Goal: Transaction & Acquisition: Purchase product/service

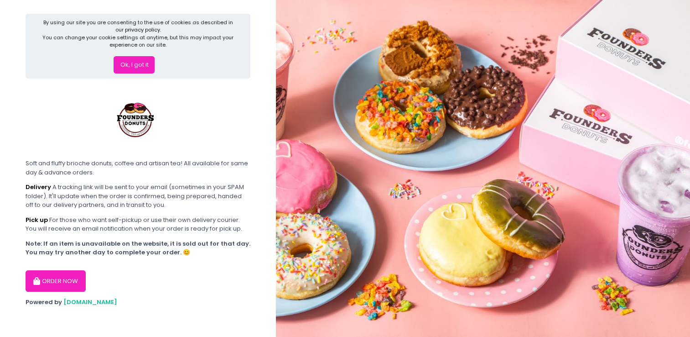
click at [75, 280] on button "ORDER NOW" at bounding box center [56, 281] width 60 height 22
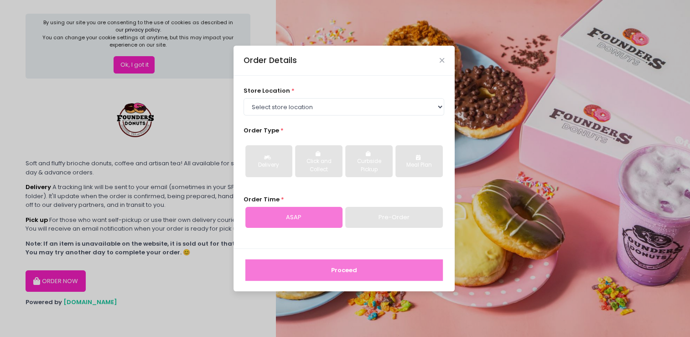
click at [104, 66] on div "Order Details store location * Select store location Founders Donuts - [PERSON_…" at bounding box center [345, 168] width 690 height 337
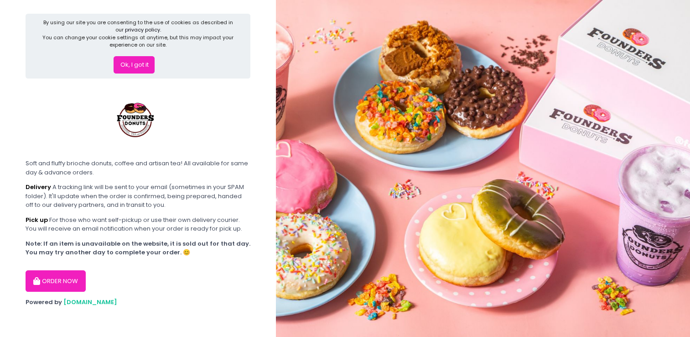
click at [152, 65] on button "Ok, I got it" at bounding box center [134, 64] width 41 height 17
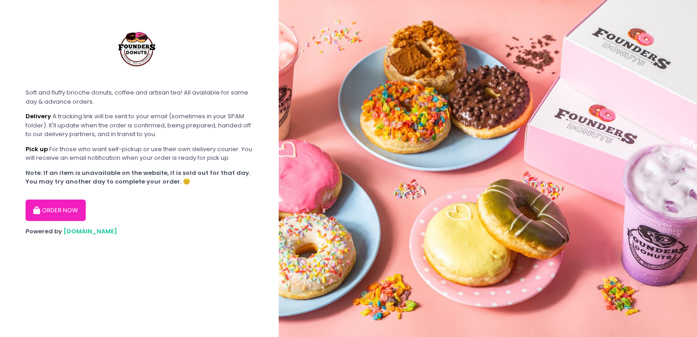
click at [63, 217] on button "ORDER NOW" at bounding box center [56, 210] width 60 height 22
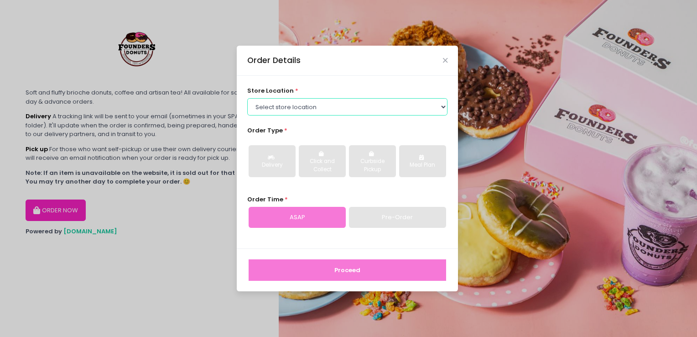
click at [346, 108] on select "Select store location Founders Donuts - [PERSON_NAME] Founders Donuts - SM Suca…" at bounding box center [347, 106] width 201 height 17
select select "688abfd9e20897beb61ab2b3"
click at [247, 98] on select "Select store location Founders Donuts - [PERSON_NAME] Founders Donuts - SM Suca…" at bounding box center [347, 106] width 201 height 17
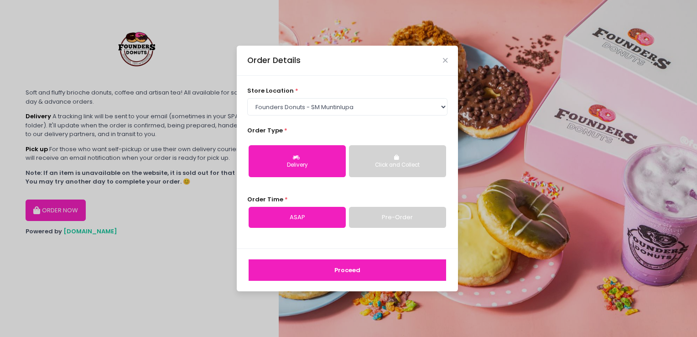
click at [315, 168] on div "Delivery" at bounding box center [297, 165] width 84 height 8
click at [391, 152] on button "Click and Collect" at bounding box center [397, 161] width 97 height 32
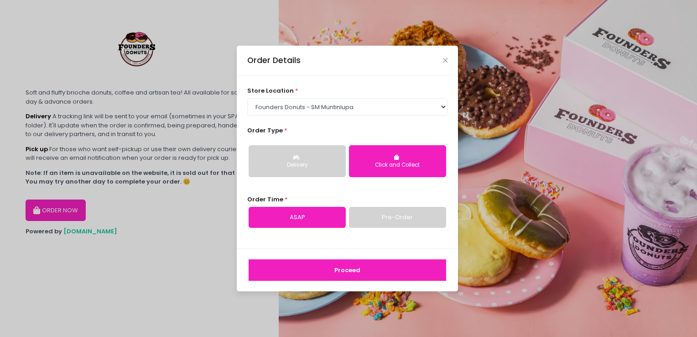
click at [320, 159] on button "Delivery" at bounding box center [297, 161] width 97 height 32
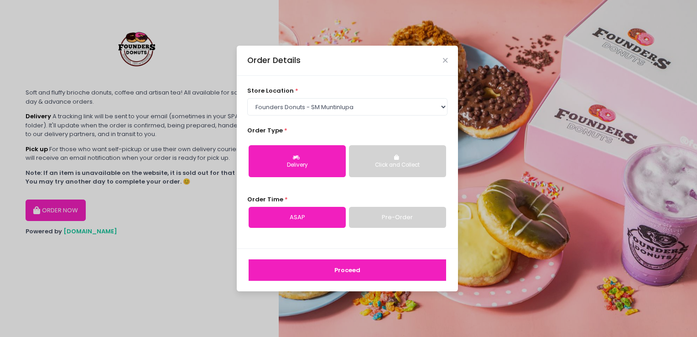
click at [316, 212] on link "ASAP" at bounding box center [297, 217] width 97 height 21
click at [347, 269] on button "Proceed" at bounding box center [348, 270] width 198 height 22
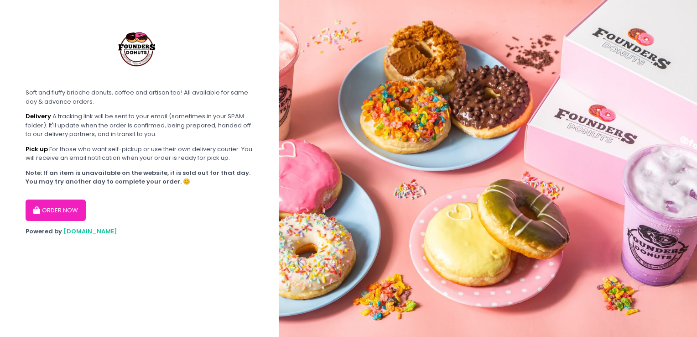
click at [62, 203] on button "ORDER NOW" at bounding box center [56, 210] width 60 height 22
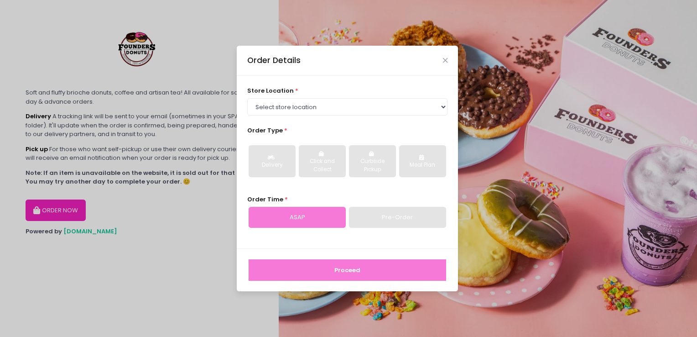
click at [344, 180] on div "Delivery Click and Collect Curbside Pickup Meal Plan" at bounding box center [347, 161] width 201 height 47
click at [349, 108] on select "Select store location Founders Donuts - [PERSON_NAME] Founders Donuts - SM Suca…" at bounding box center [347, 106] width 201 height 17
select select "688abfd9e20897beb61ab2b3"
click at [247, 98] on select "Select store location Founders Donuts - [PERSON_NAME] Founders Donuts - SM Suca…" at bounding box center [347, 106] width 201 height 17
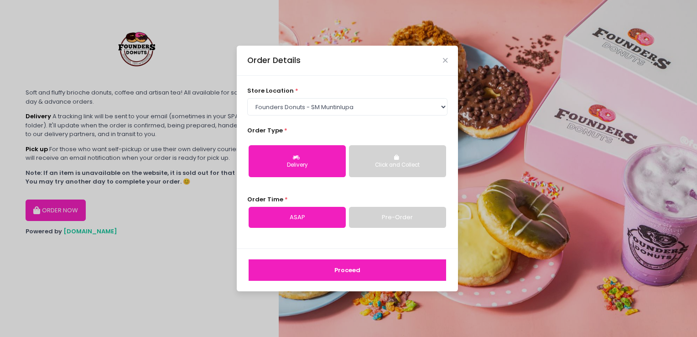
click at [387, 154] on button "Click and Collect" at bounding box center [397, 161] width 97 height 32
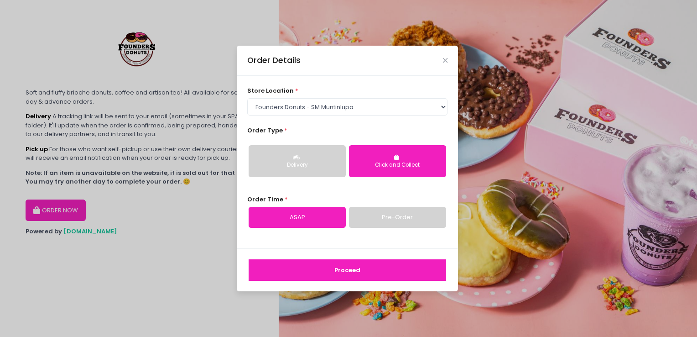
click at [314, 167] on div "Delivery" at bounding box center [297, 165] width 84 height 8
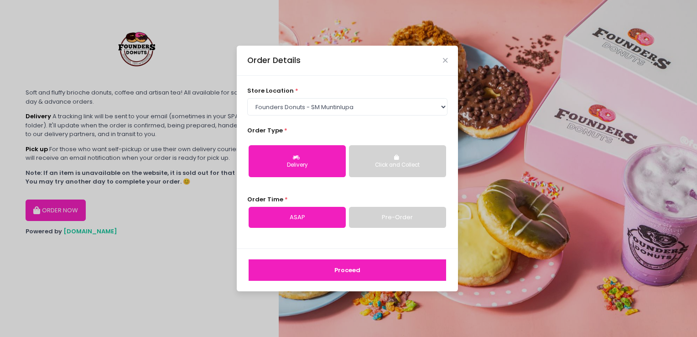
click at [382, 218] on link "Pre-Order" at bounding box center [397, 217] width 97 height 21
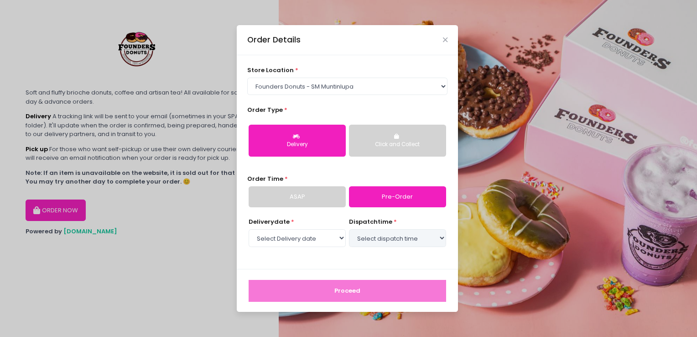
select select "2025-10-08"
click at [308, 196] on link "ASAP" at bounding box center [297, 196] width 97 height 21
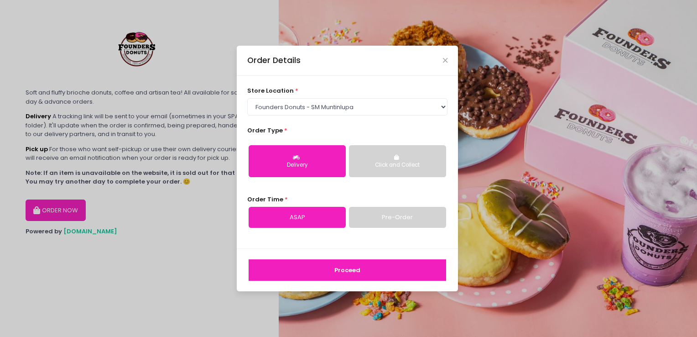
click at [390, 268] on button "Proceed" at bounding box center [348, 270] width 198 height 22
